Goal: Find specific page/section: Find specific page/section

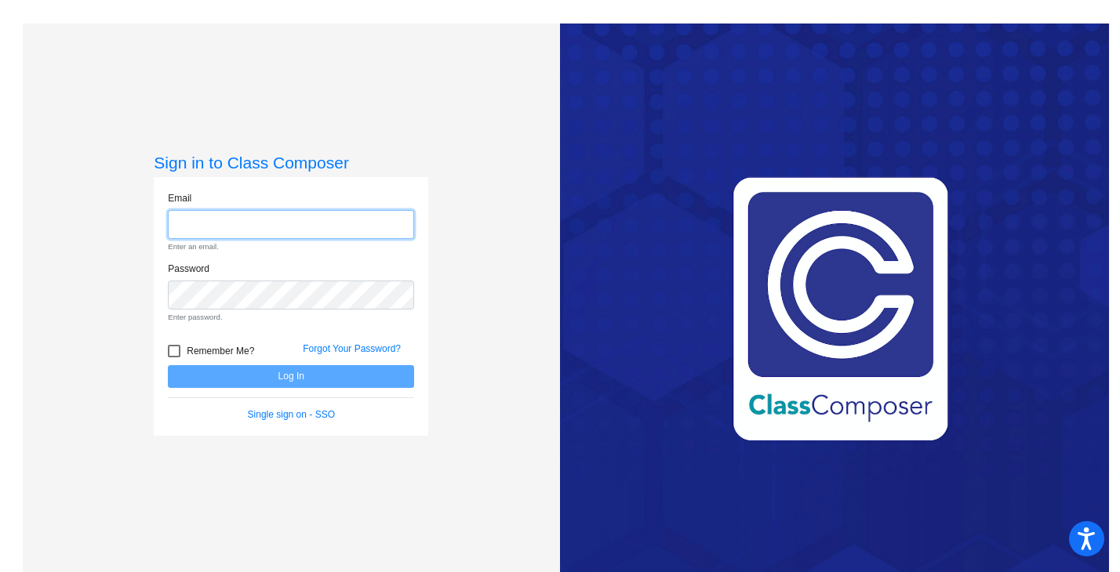
type input "[EMAIL_ADDRESS][DOMAIN_NAME]"
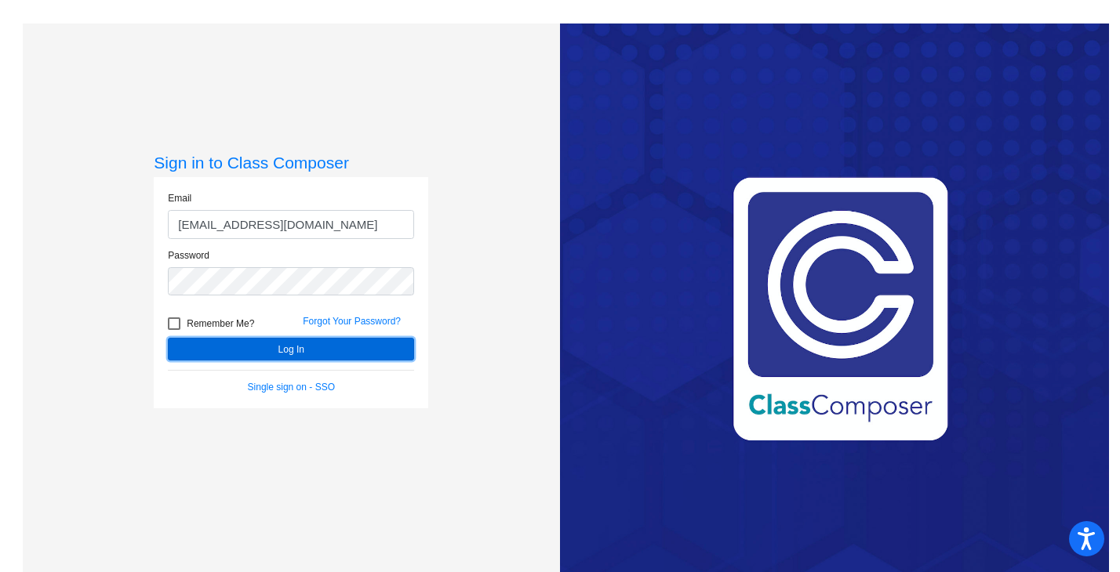
click at [326, 346] on button "Log In" at bounding box center [291, 349] width 246 height 23
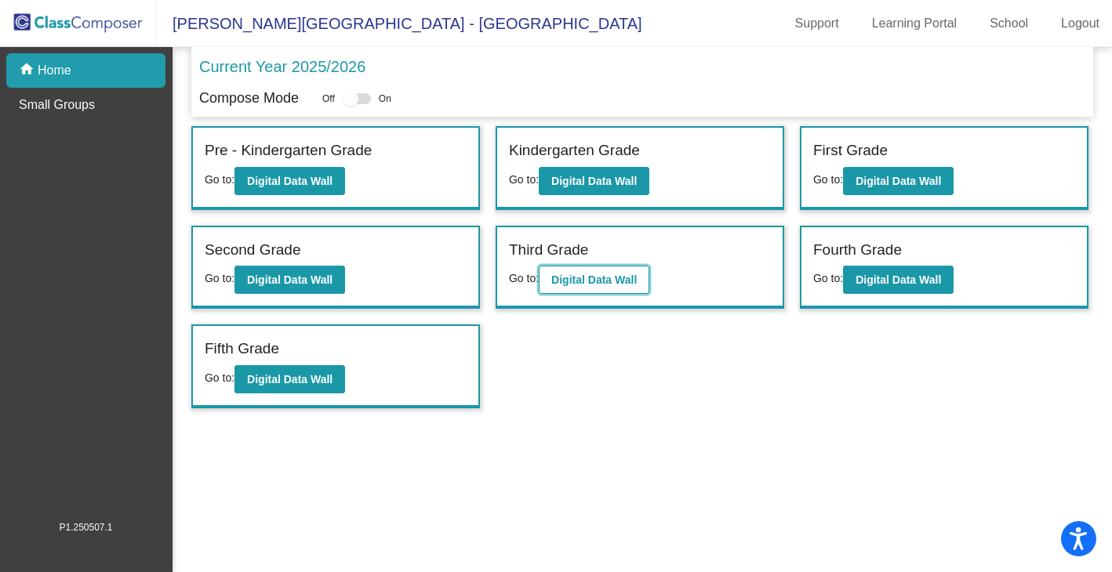
click at [621, 284] on b "Digital Data Wall" at bounding box center [593, 280] width 85 height 13
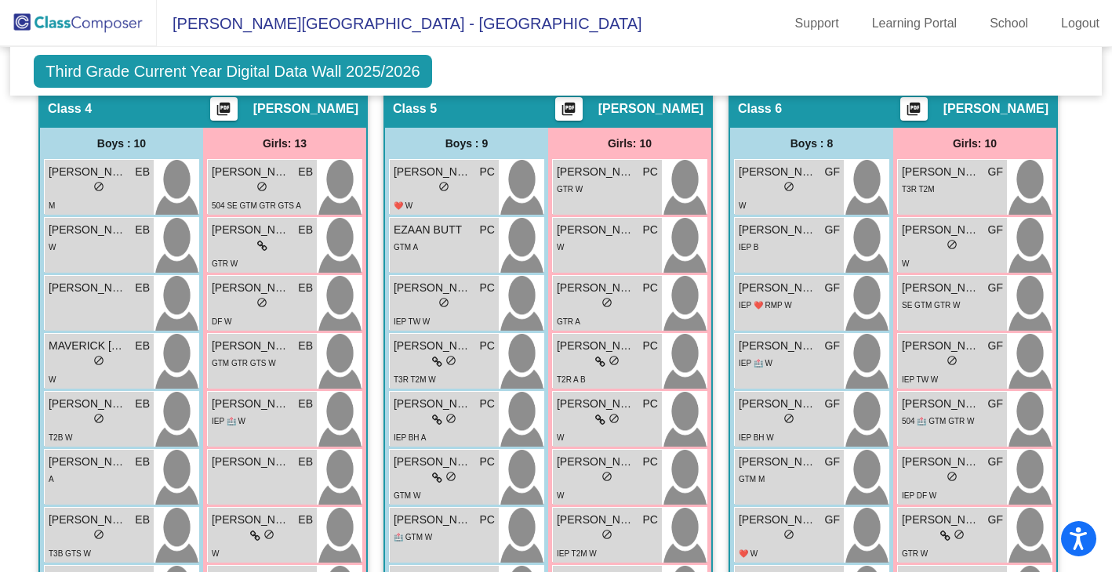
scroll to position [1382, 1]
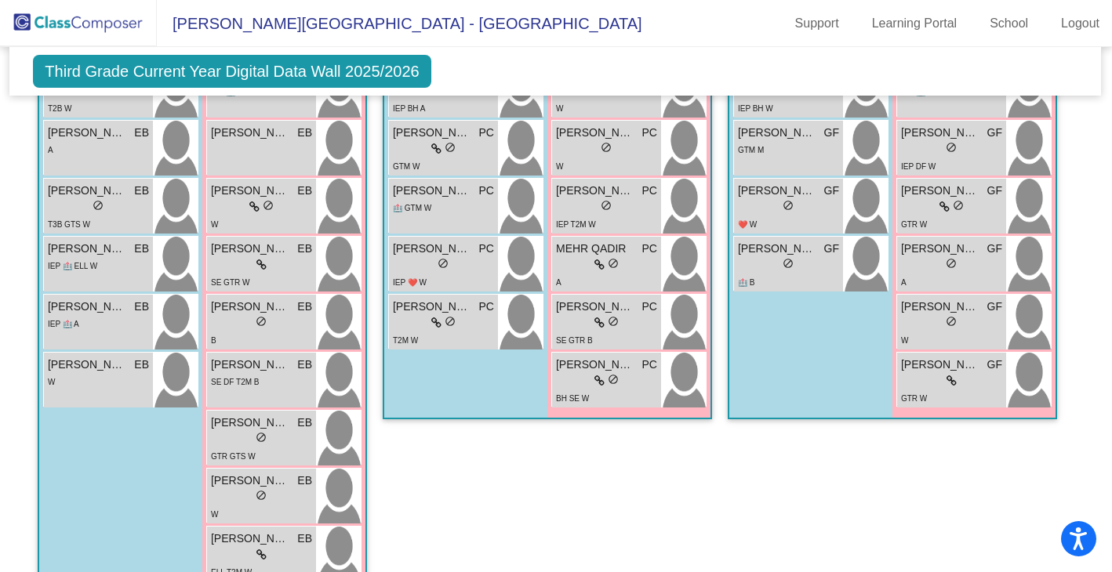
click at [514, 474] on div "Class 5 picture_as_pdf [PERSON_NAME] Add Student First Name Last Name Student I…" at bounding box center [547, 184] width 329 height 850
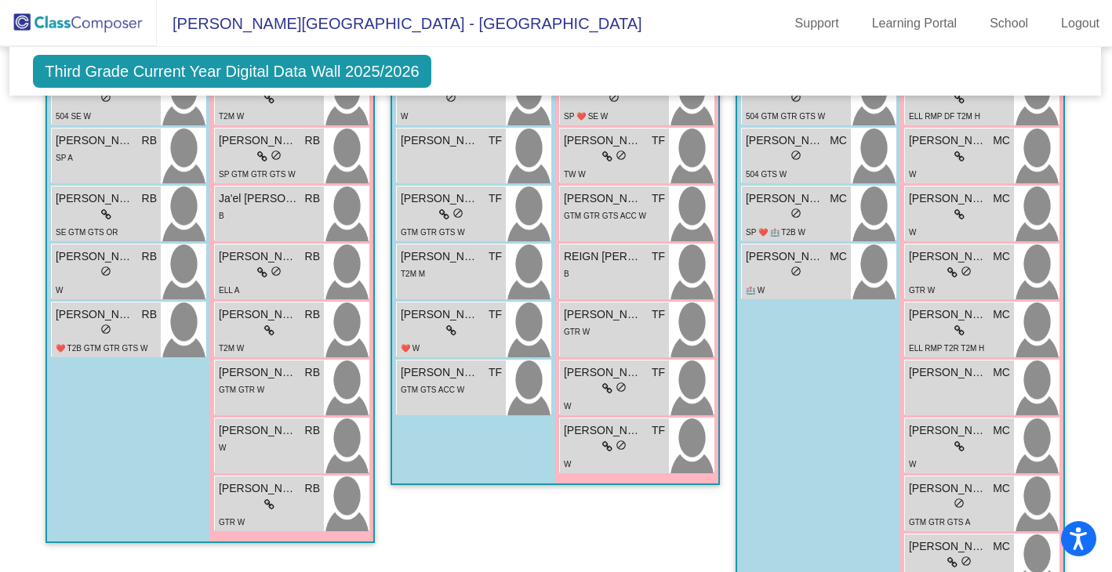
scroll to position [0, 1]
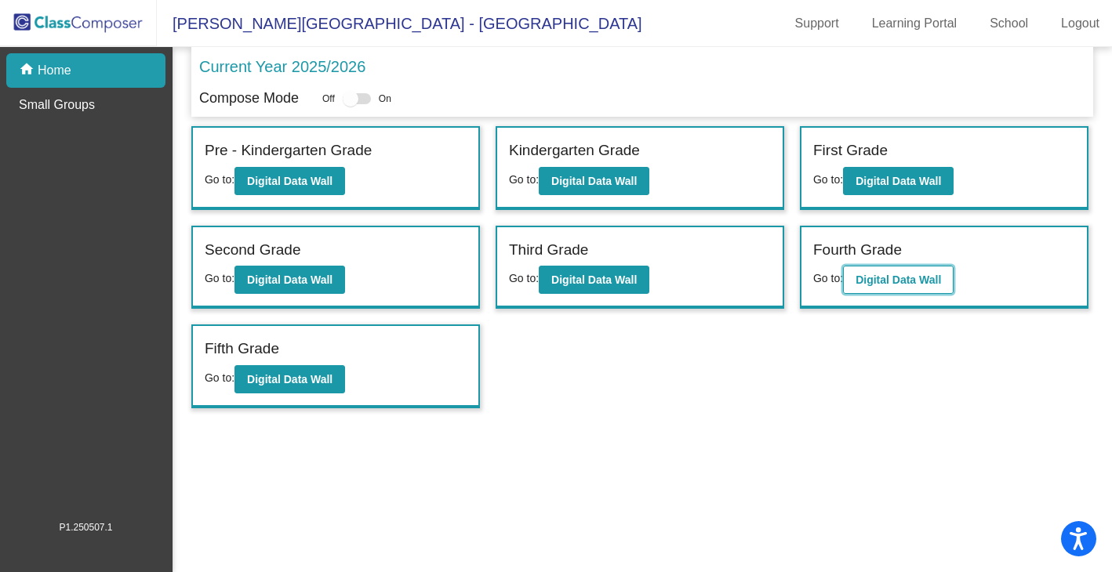
click at [900, 278] on b "Digital Data Wall" at bounding box center [898, 280] width 85 height 13
